Goal: Task Accomplishment & Management: Manage account settings

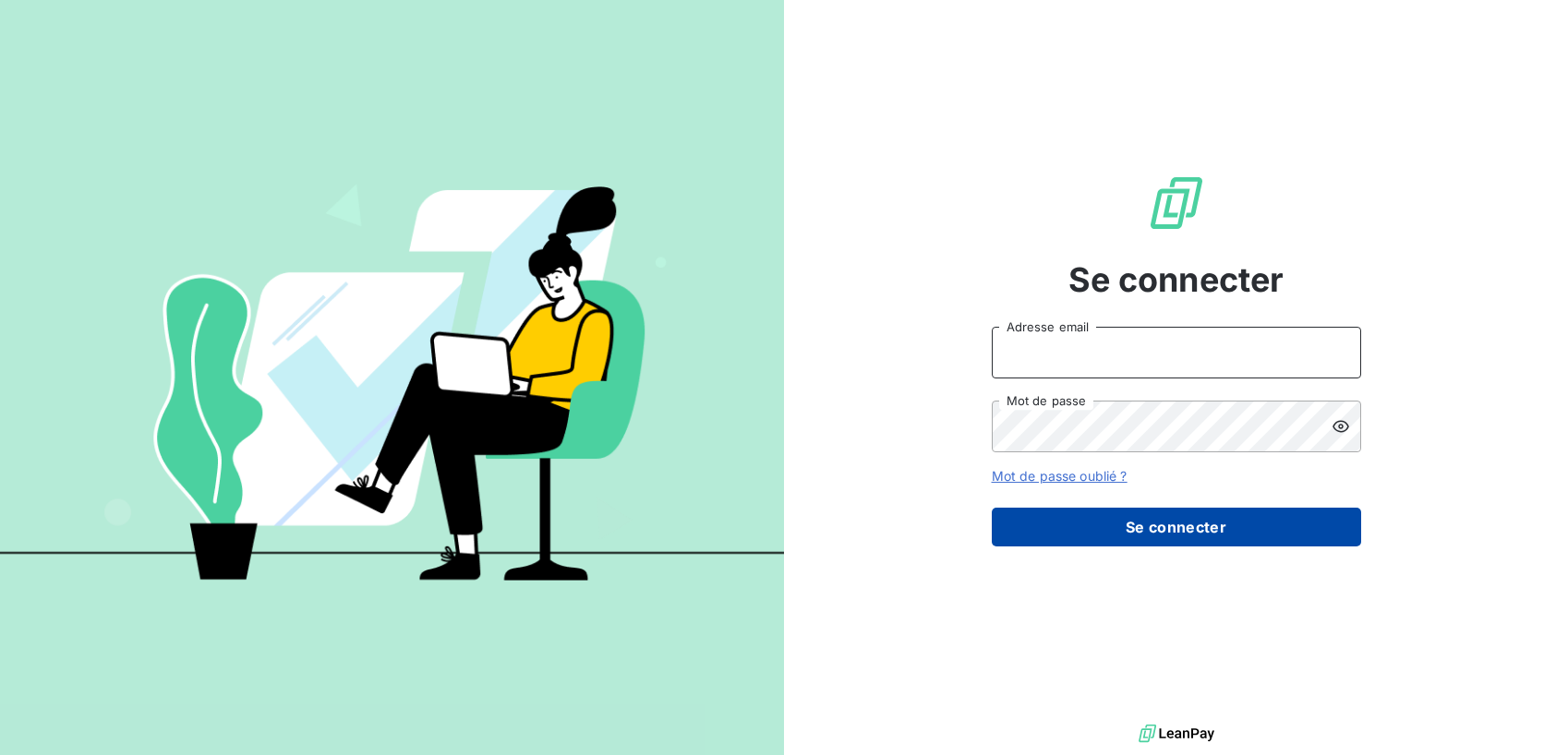
type input "tvergnaud@mood-conseil.fr"
click at [1205, 518] on button "Se connecter" at bounding box center [1176, 527] width 370 height 39
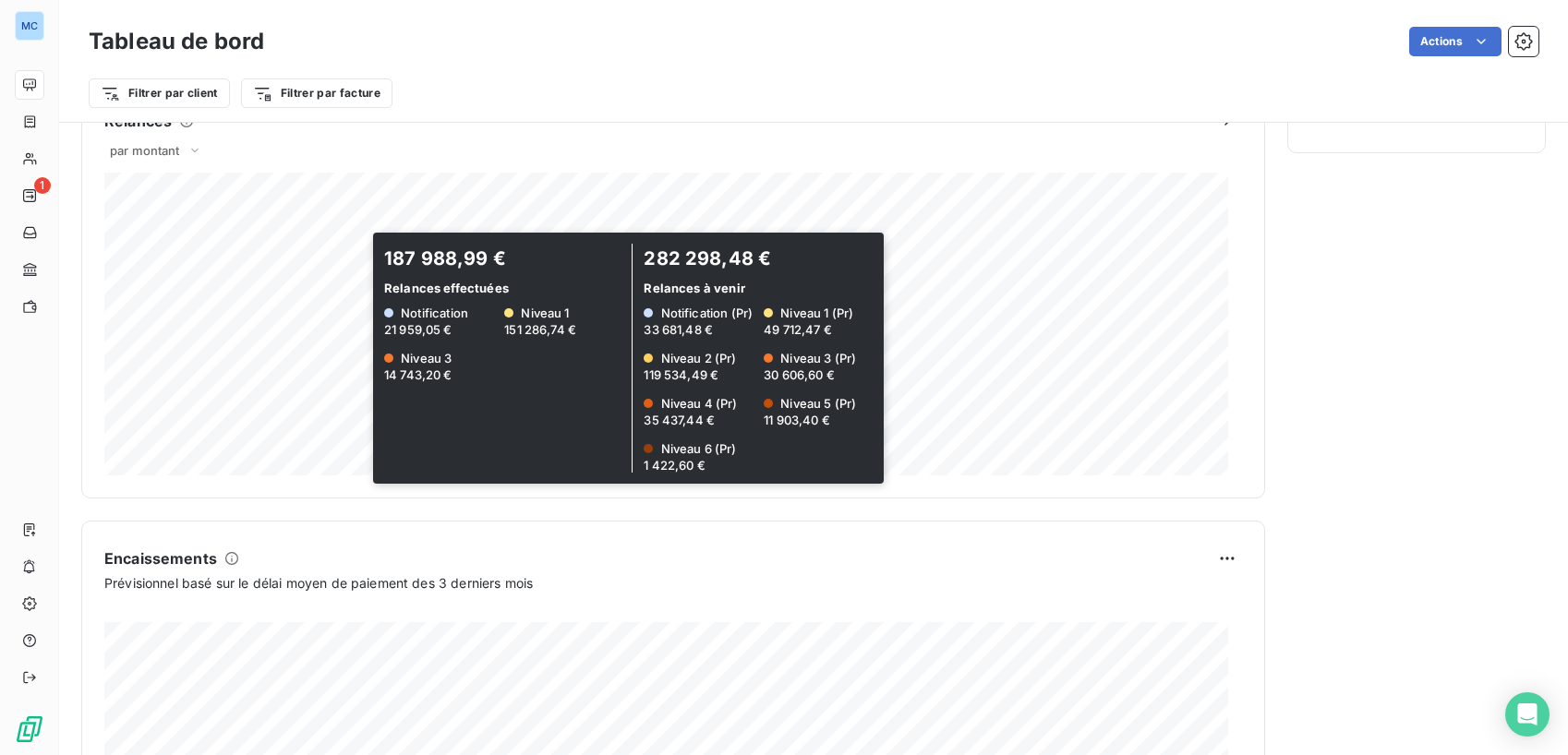
scroll to position [991, 0]
